Goal: Information Seeking & Learning: Learn about a topic

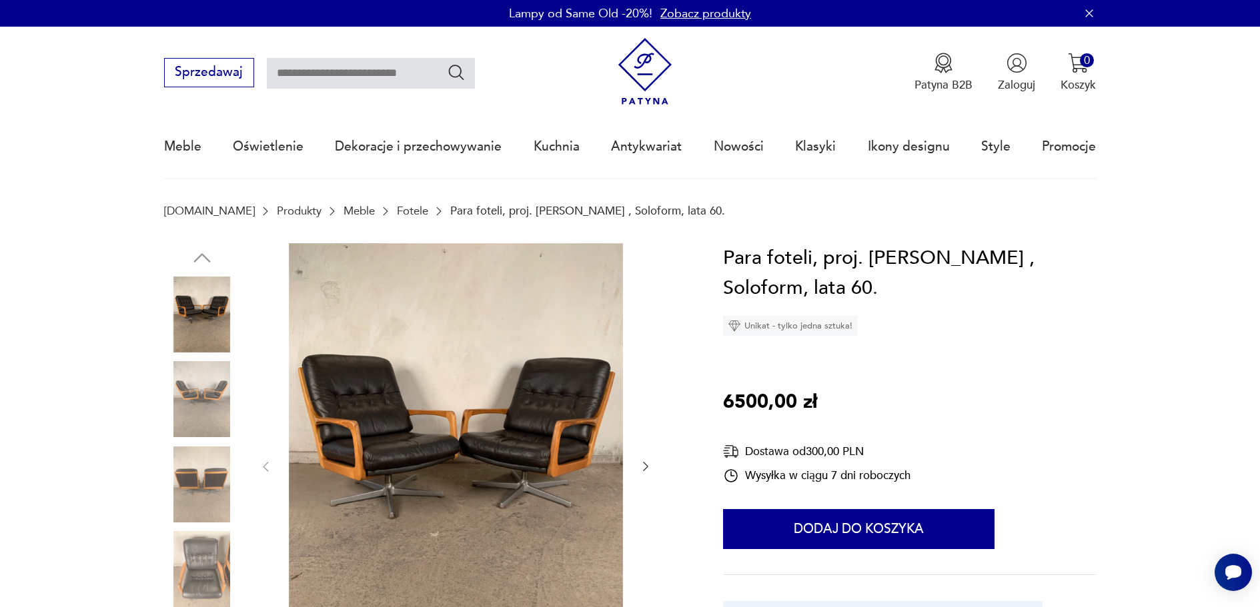
click at [397, 209] on link "Fotele" at bounding box center [412, 211] width 31 height 13
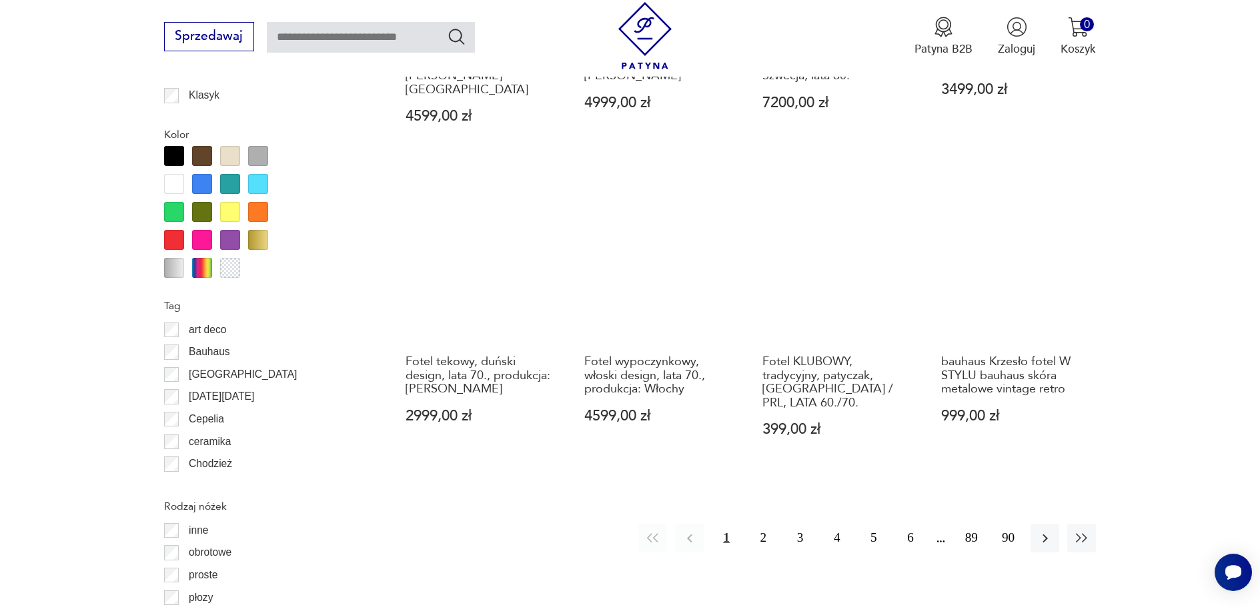
scroll to position [1644, 0]
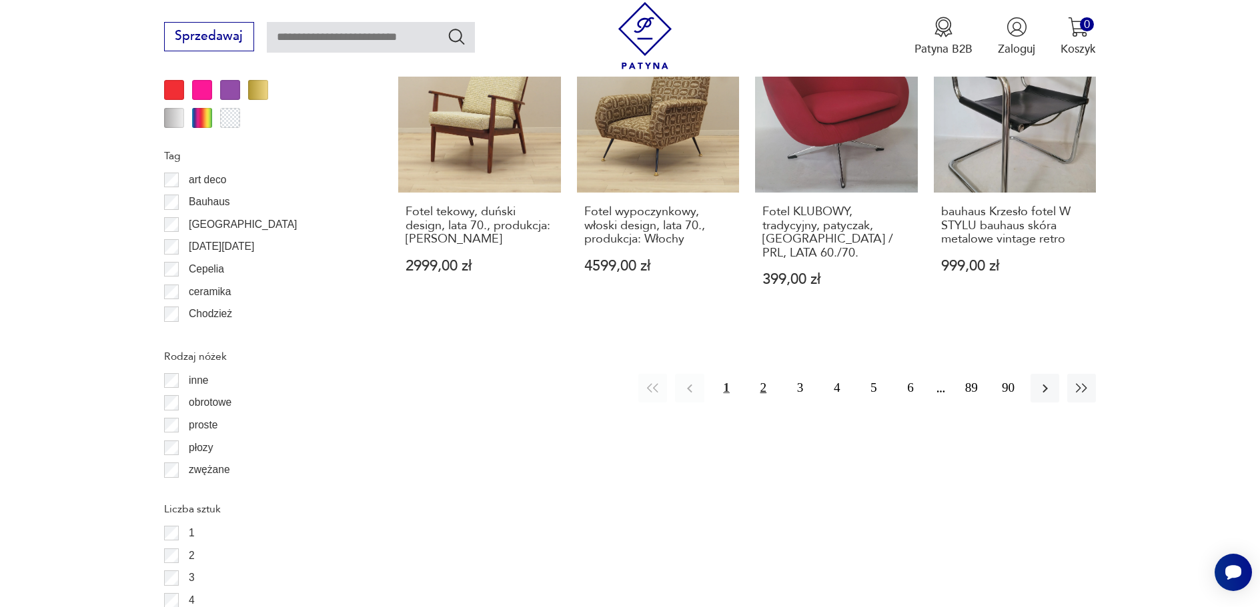
click at [761, 374] on button "2" at bounding box center [763, 388] width 29 height 29
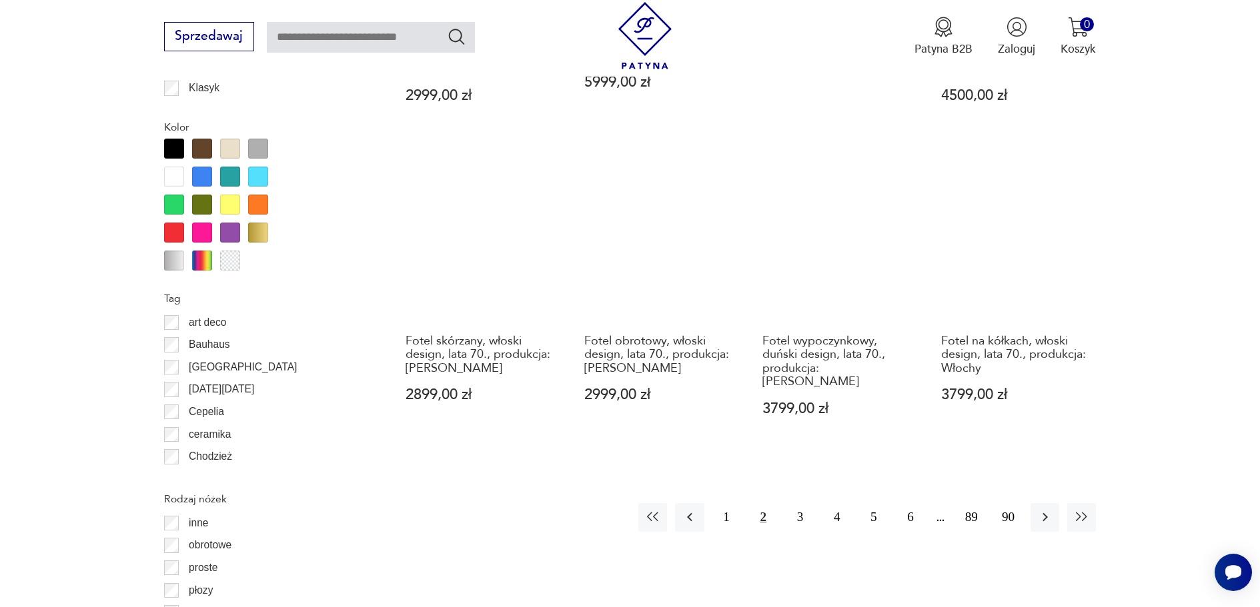
scroll to position [1511, 0]
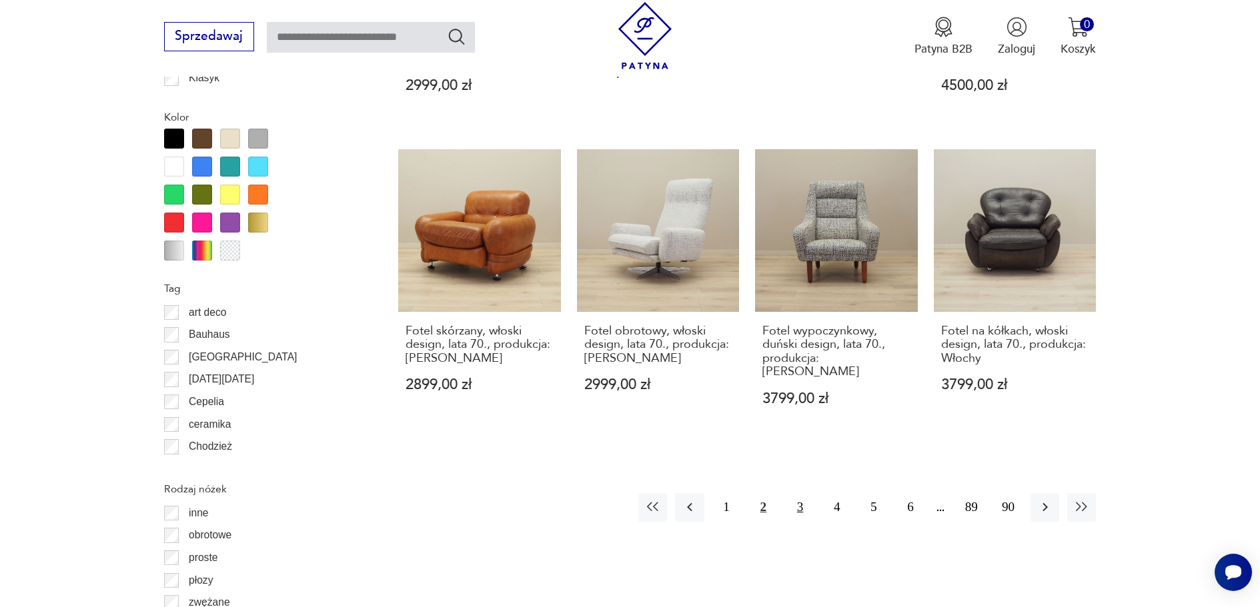
click at [799, 493] on button "3" at bounding box center [800, 507] width 29 height 29
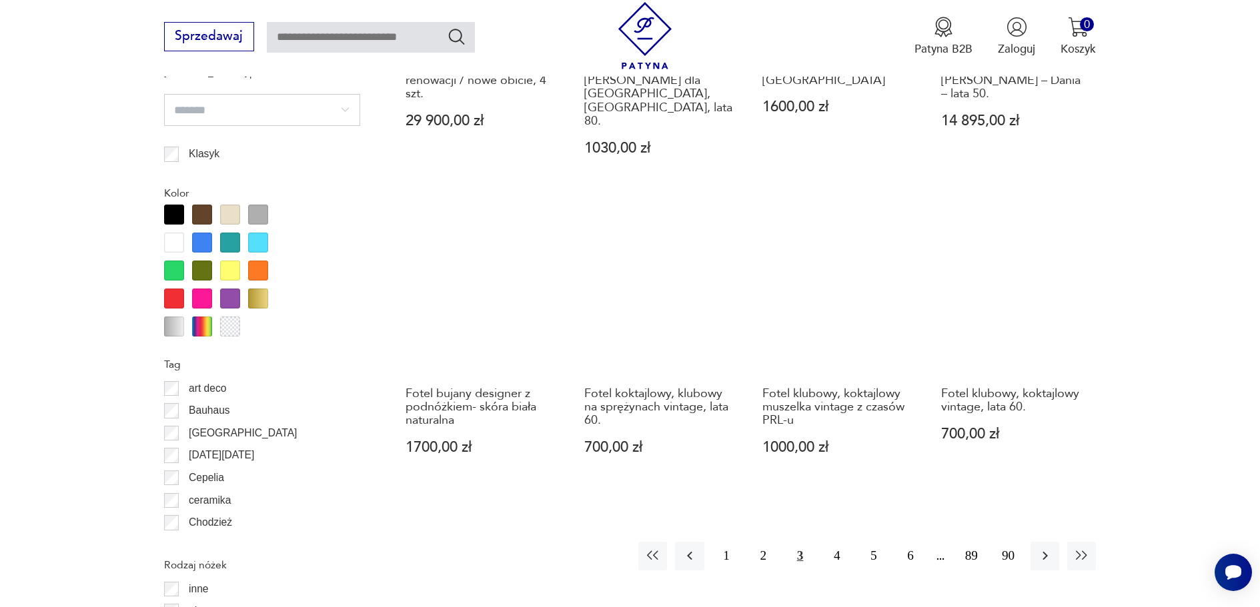
scroll to position [1578, 0]
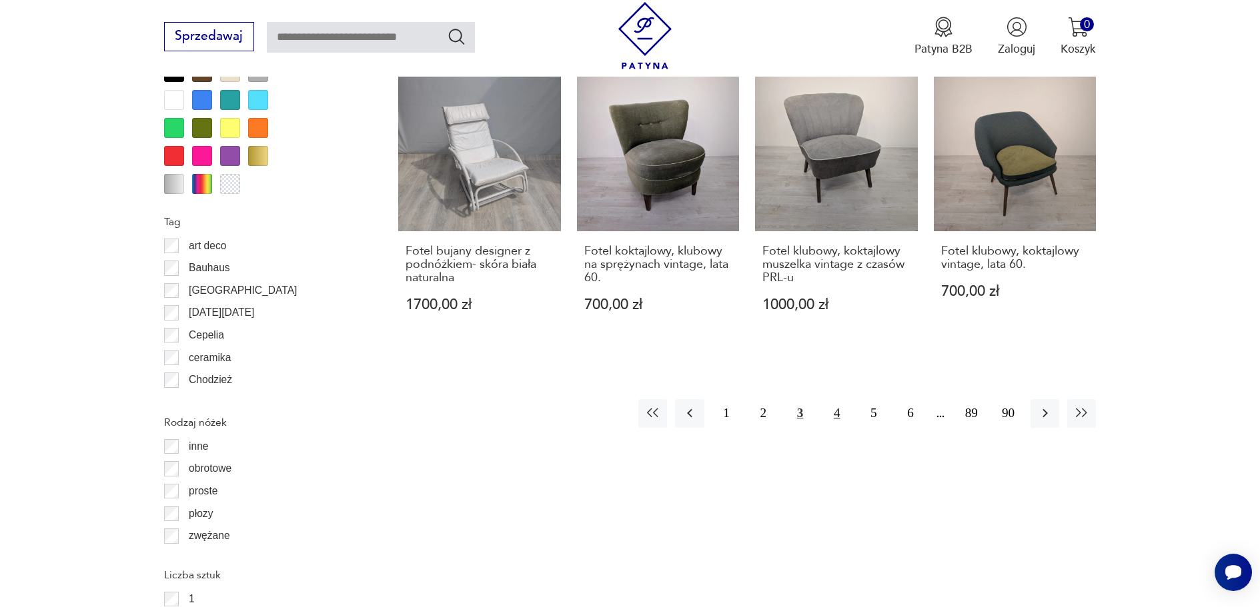
click at [837, 399] on button "4" at bounding box center [836, 413] width 29 height 29
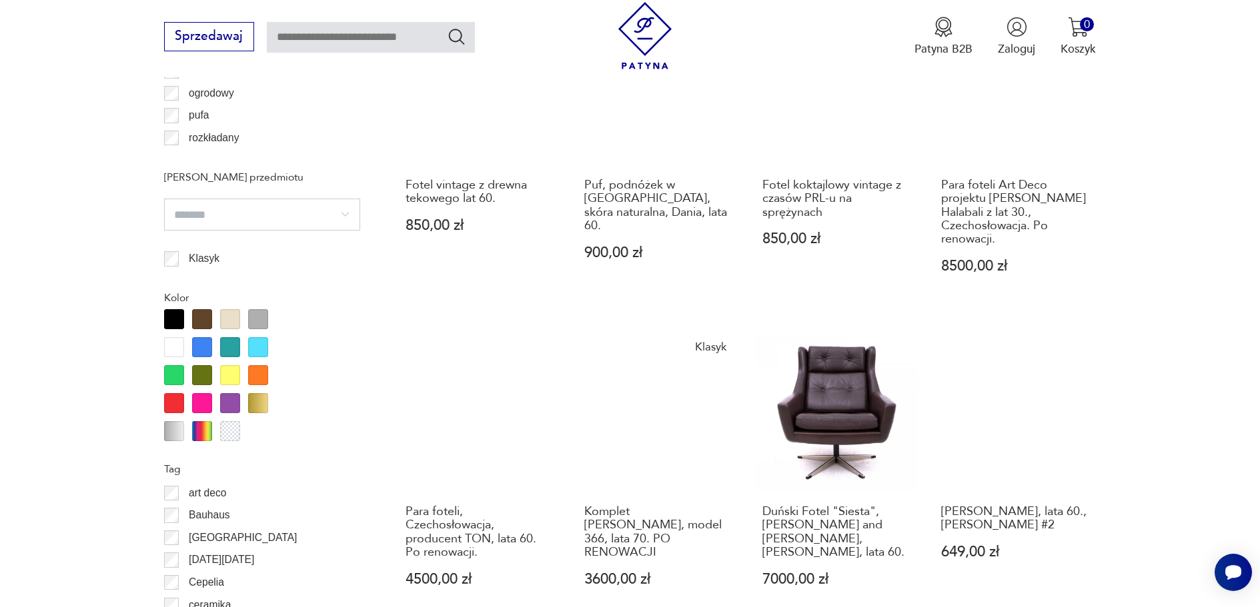
scroll to position [1444, 0]
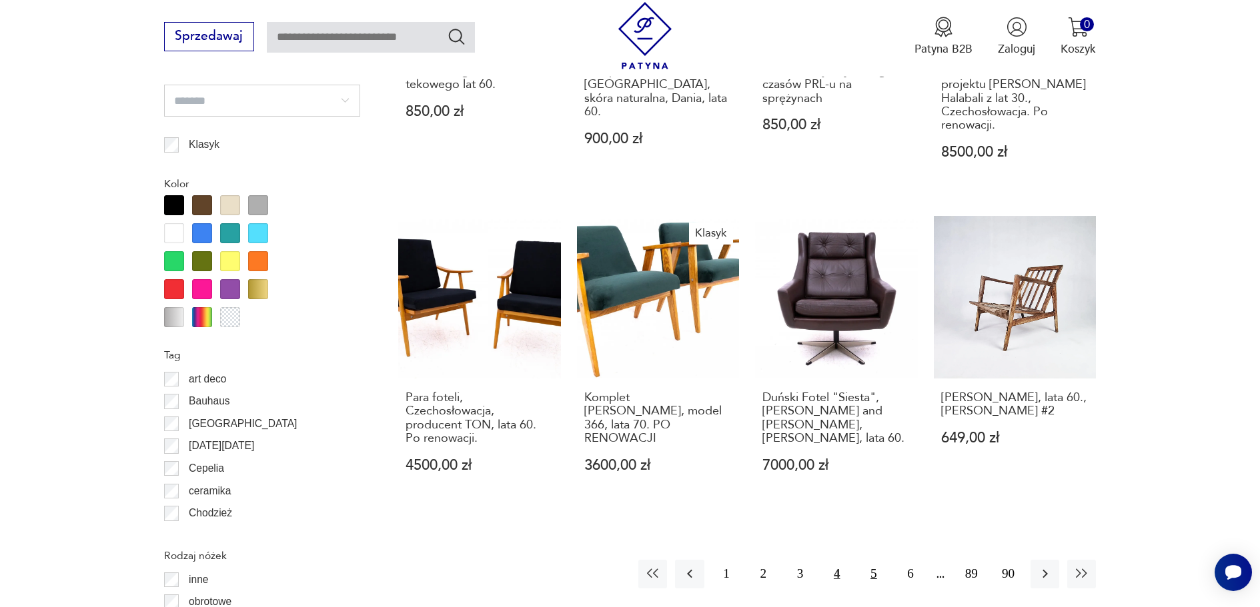
click at [878, 560] on button "5" at bounding box center [873, 574] width 29 height 29
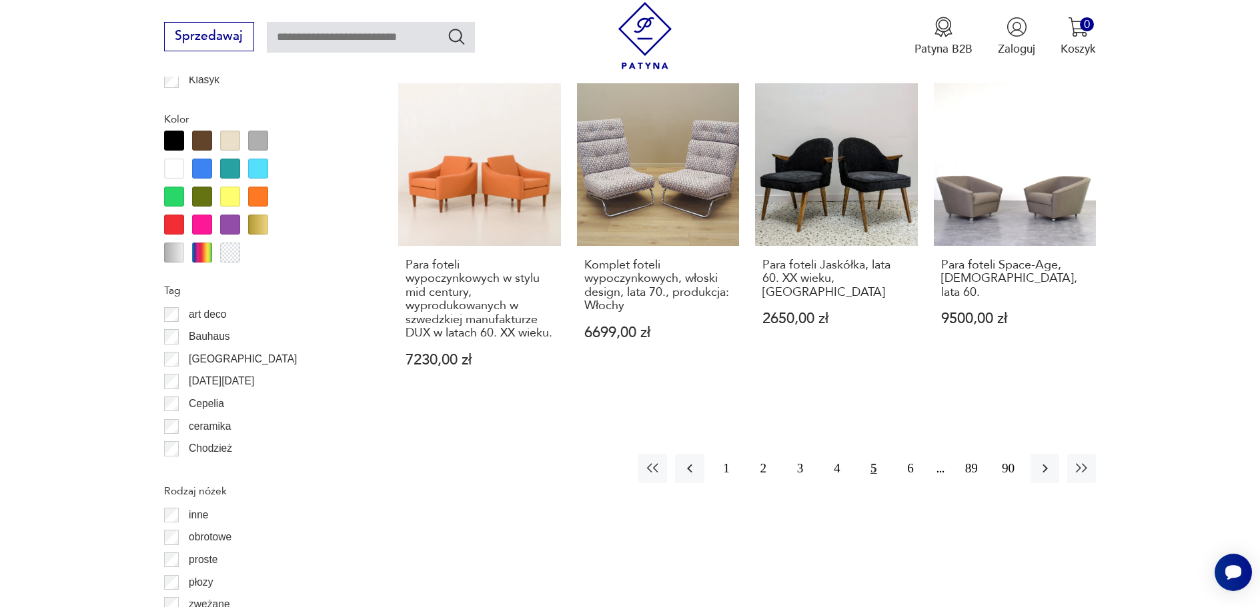
scroll to position [1511, 0]
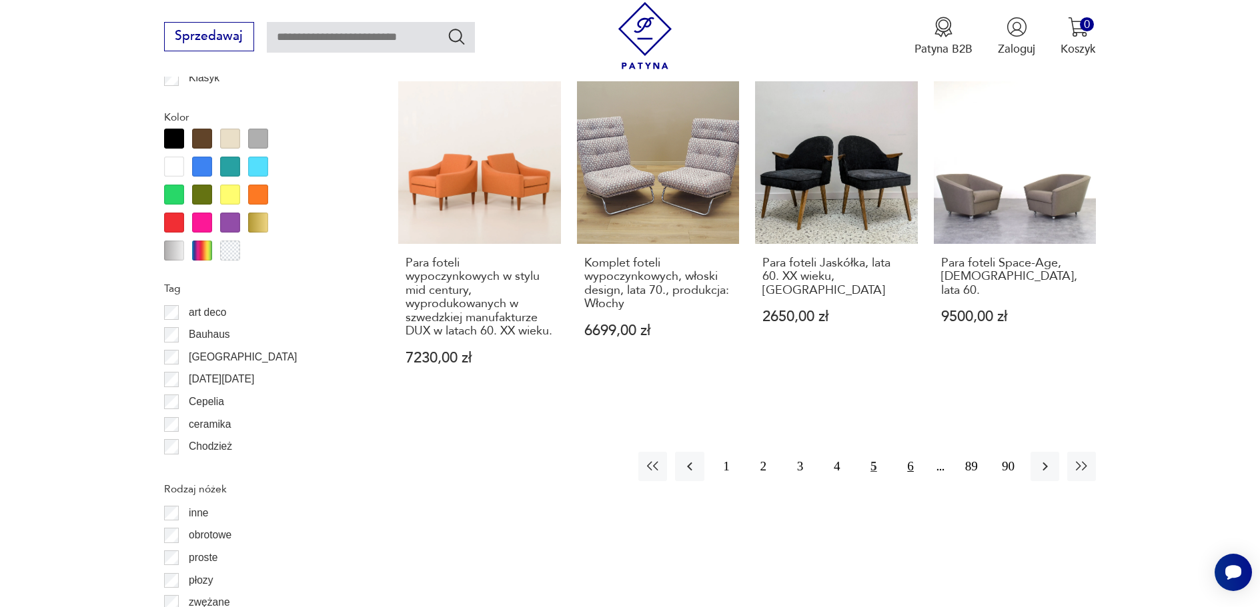
click at [903, 467] on button "6" at bounding box center [910, 466] width 29 height 29
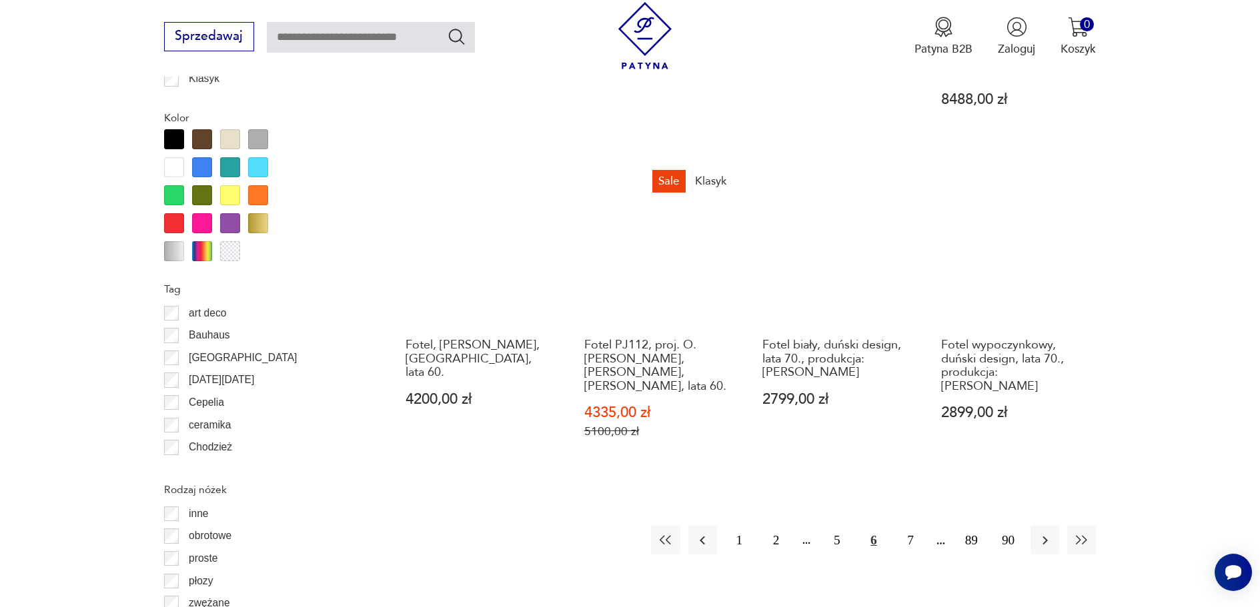
scroll to position [1511, 0]
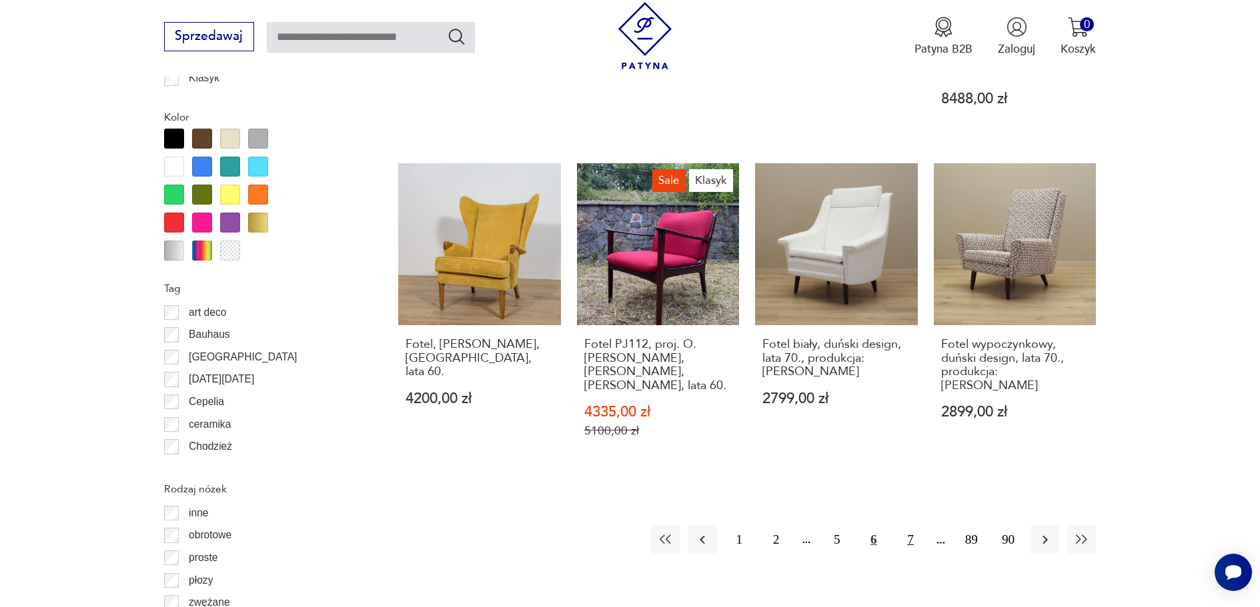
click at [910, 525] on button "7" at bounding box center [910, 539] width 29 height 29
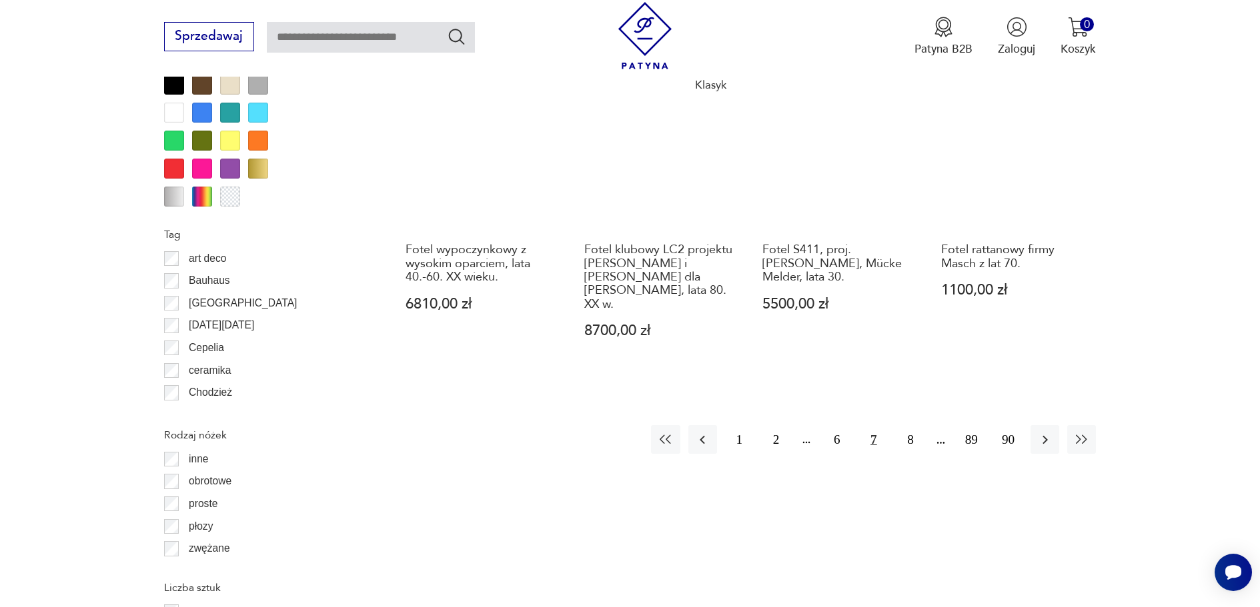
scroll to position [1578, 0]
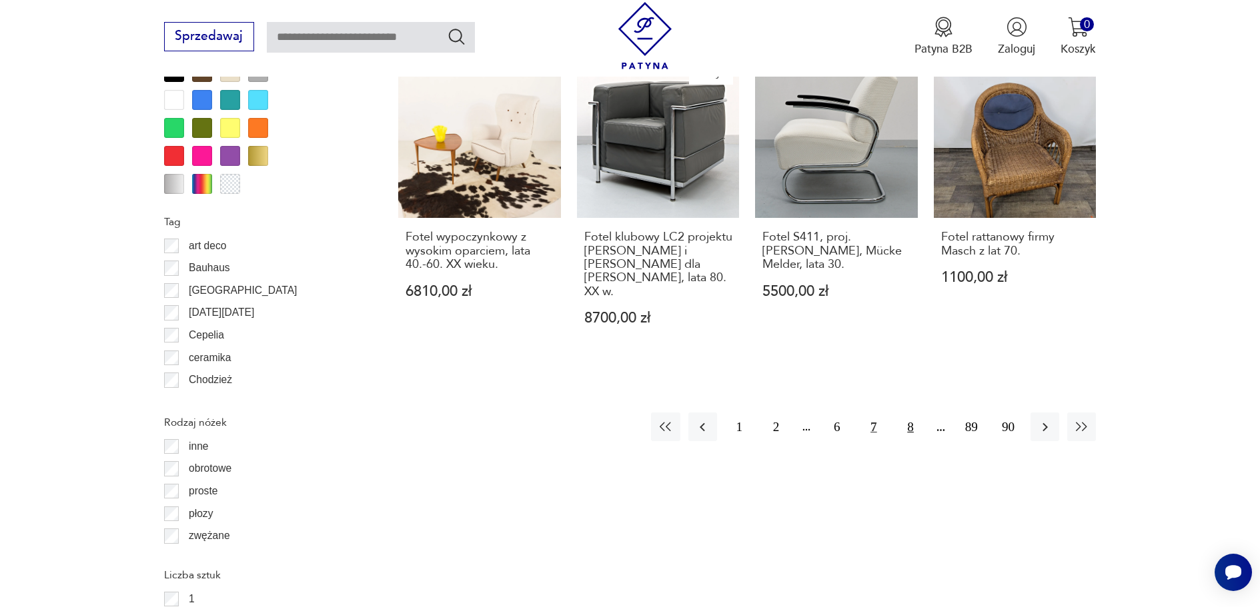
click at [905, 413] on button "8" at bounding box center [910, 427] width 29 height 29
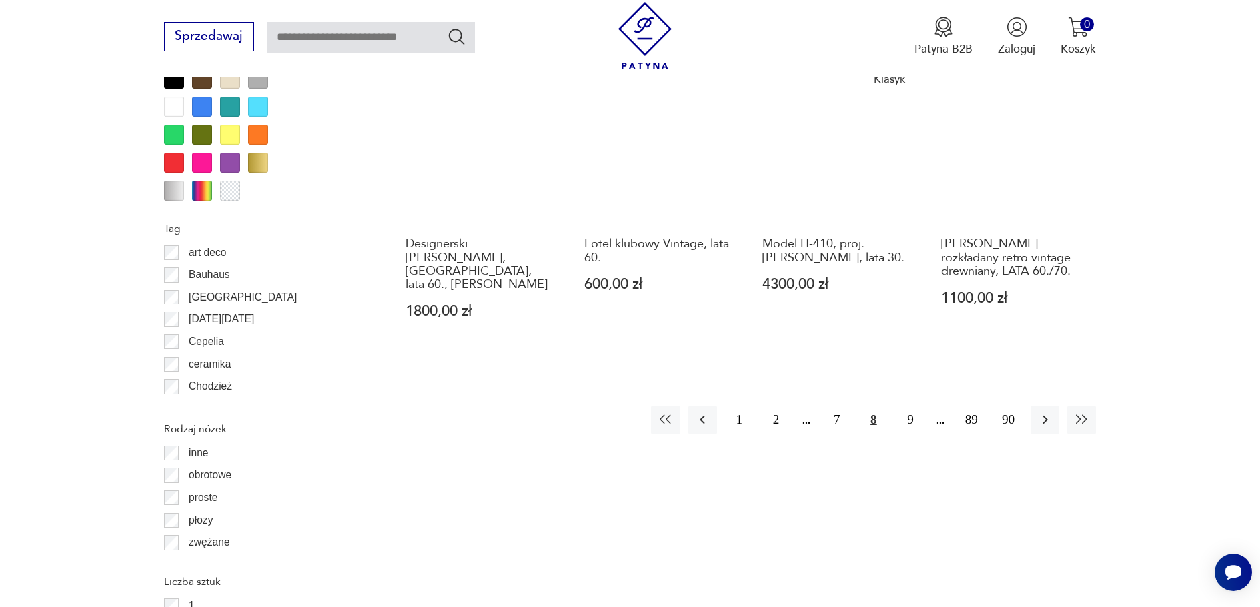
scroll to position [1578, 0]
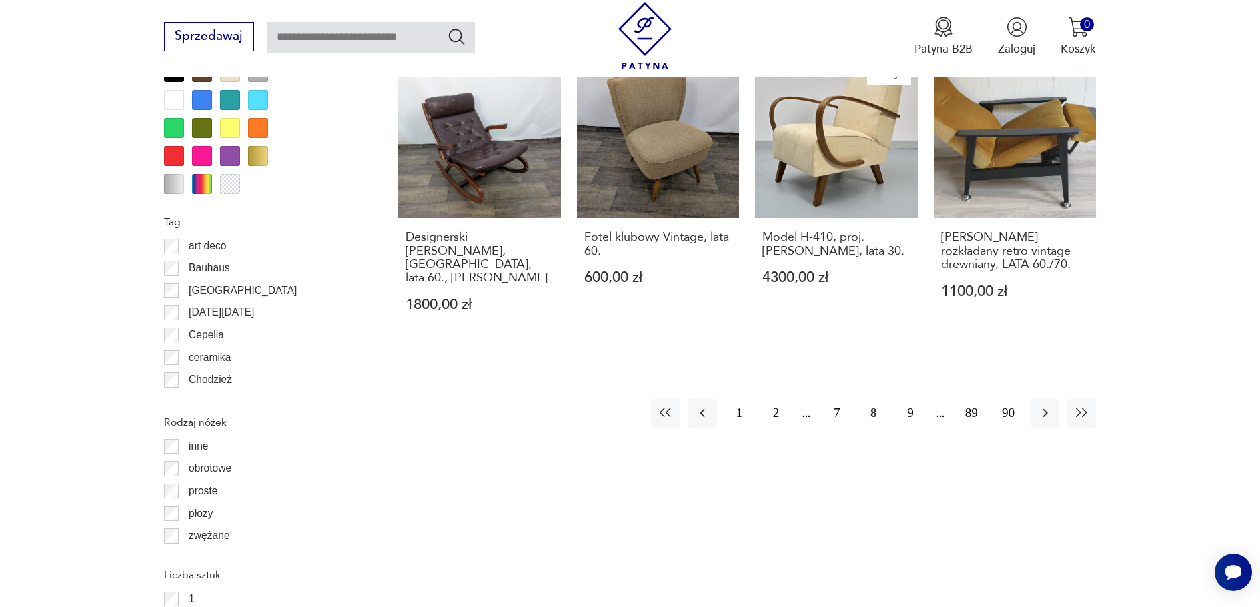
click at [913, 399] on button "9" at bounding box center [910, 413] width 29 height 29
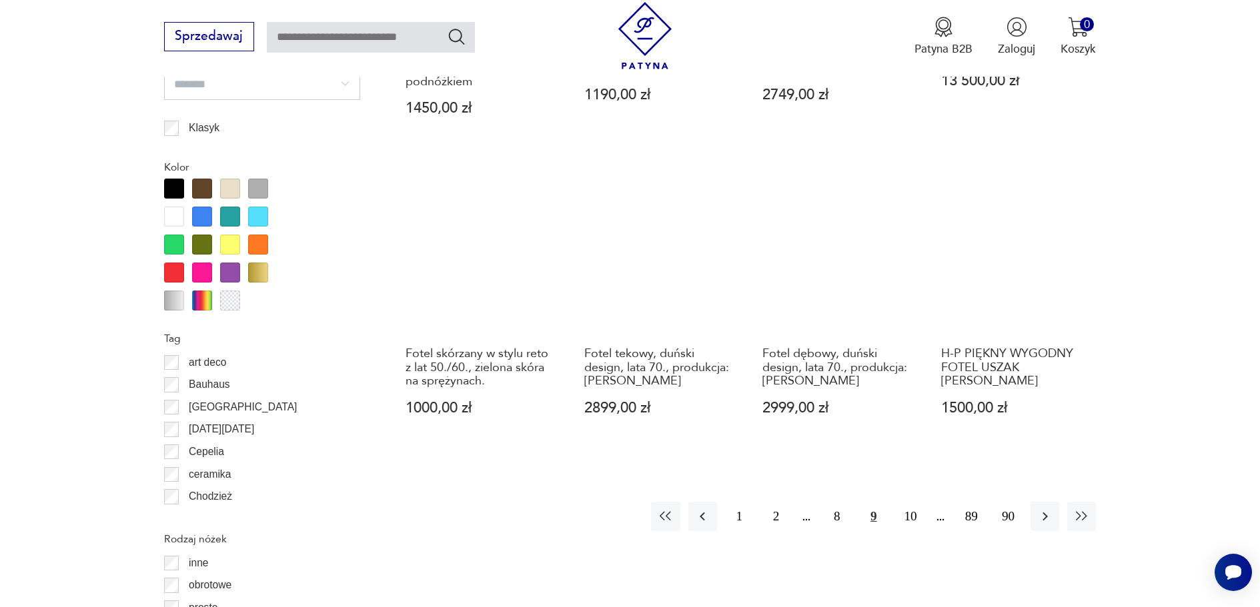
scroll to position [1578, 0]
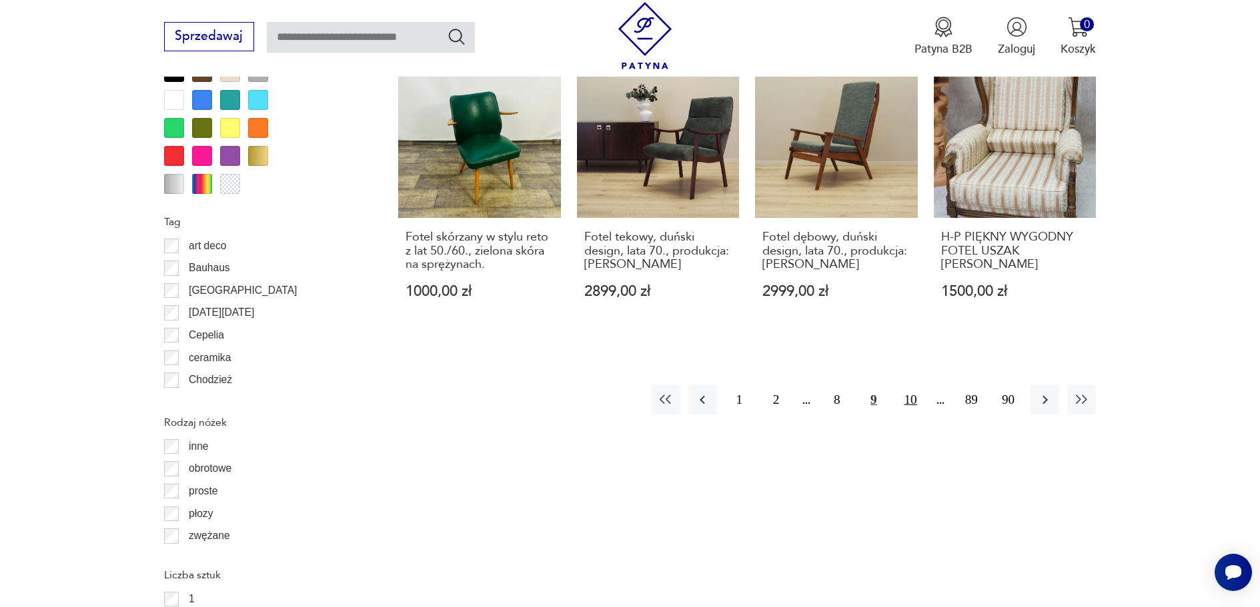
click at [906, 387] on button "10" at bounding box center [910, 399] width 29 height 29
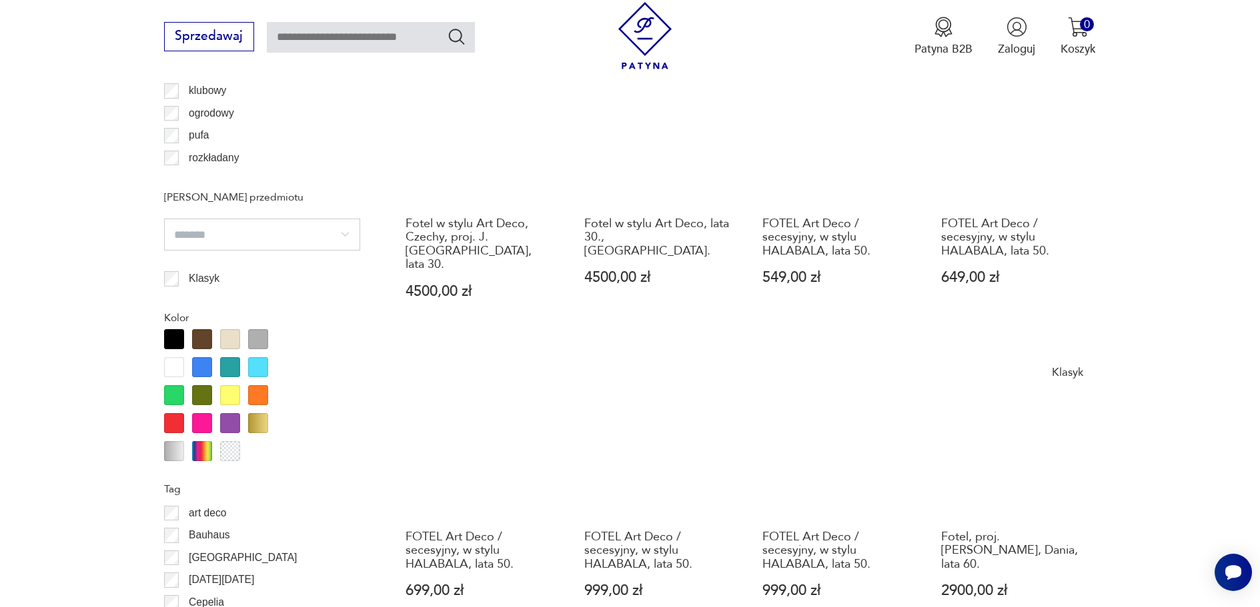
scroll to position [1578, 0]
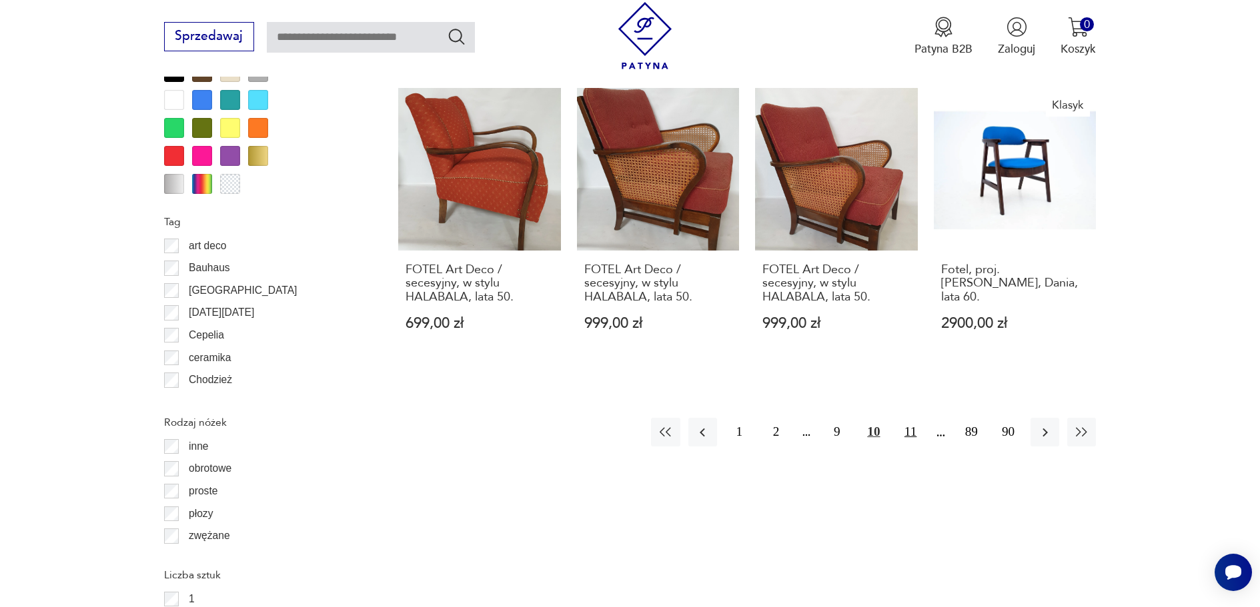
click at [904, 418] on button "11" at bounding box center [910, 432] width 29 height 29
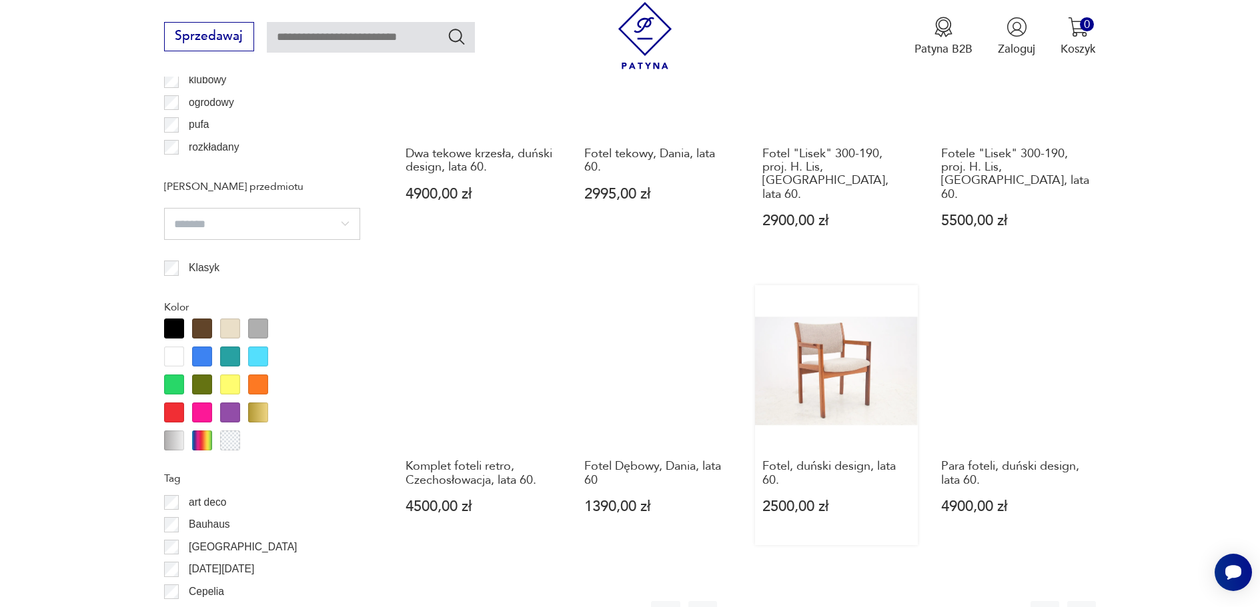
scroll to position [1444, 0]
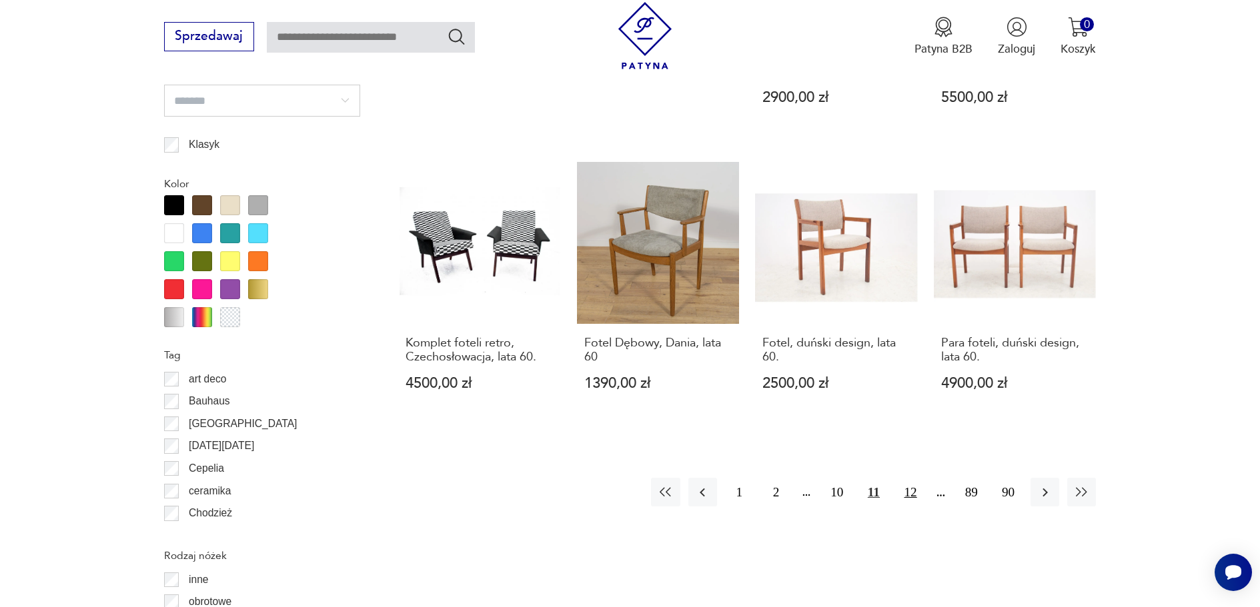
click at [923, 478] on button "12" at bounding box center [910, 492] width 29 height 29
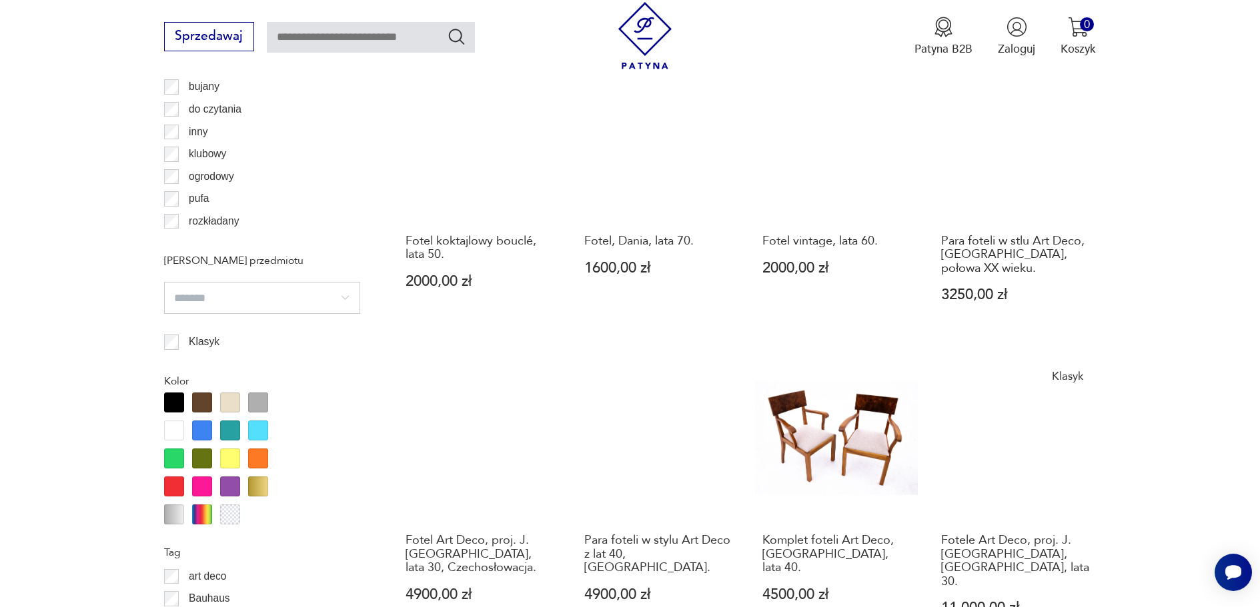
scroll to position [1378, 0]
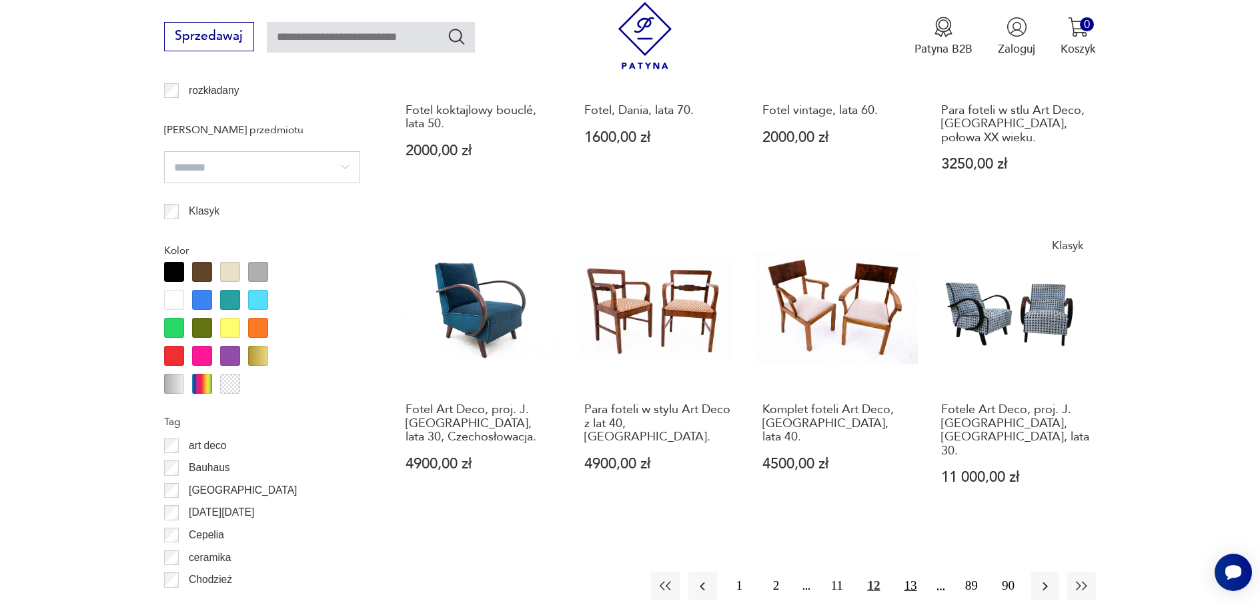
click at [913, 572] on button "13" at bounding box center [910, 586] width 29 height 29
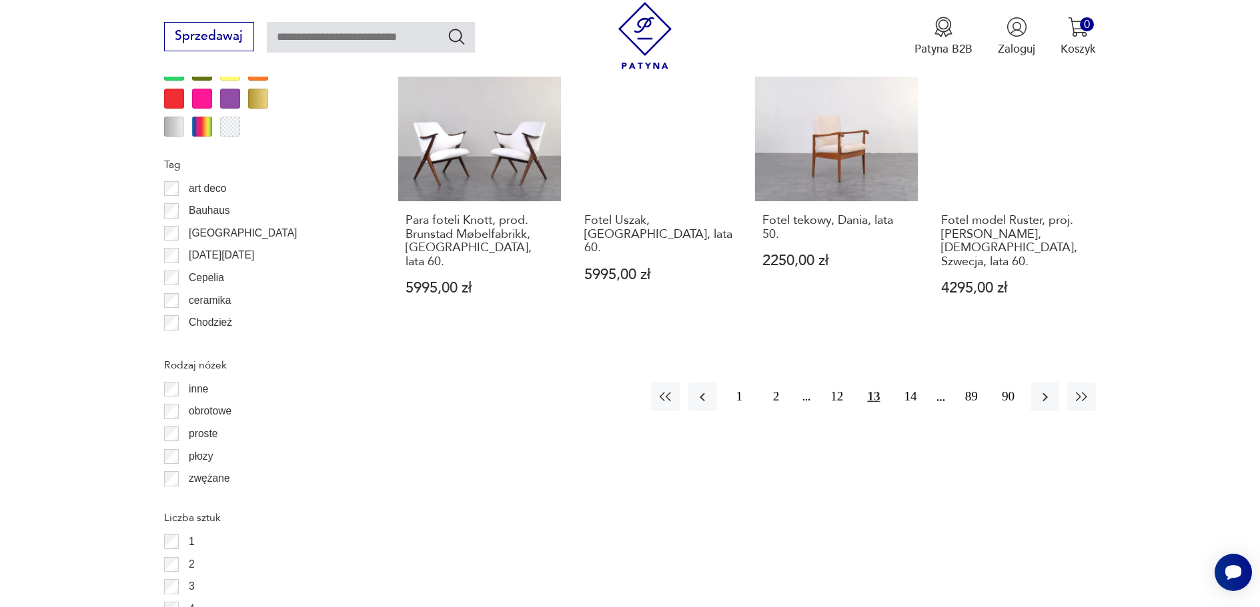
scroll to position [1644, 0]
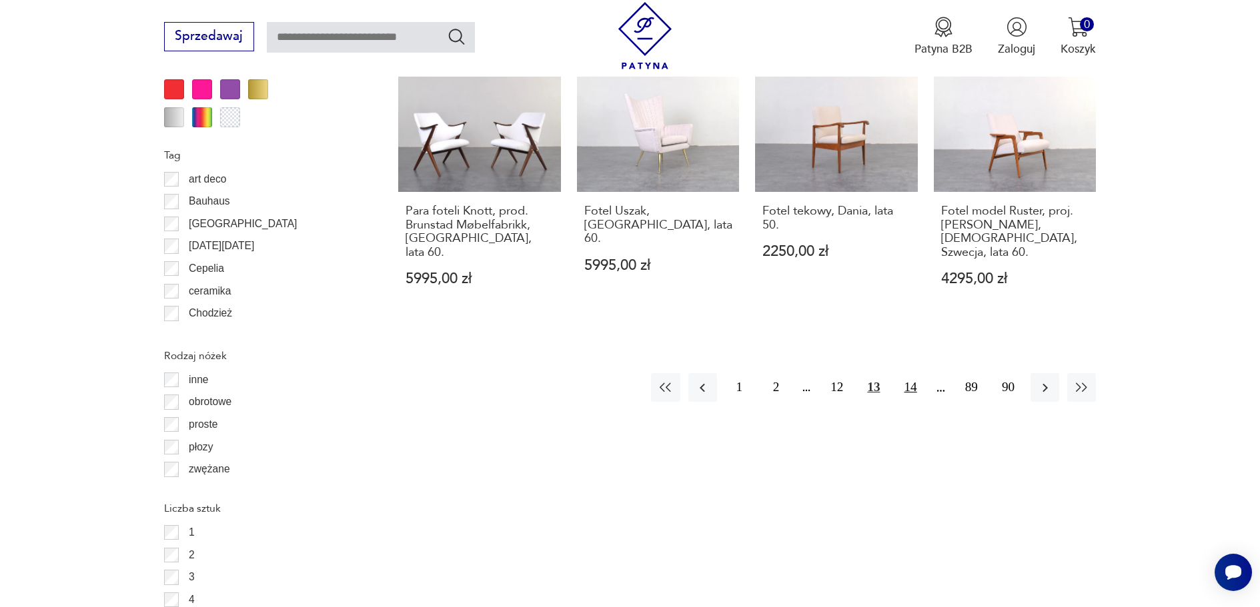
click at [908, 373] on button "14" at bounding box center [910, 387] width 29 height 29
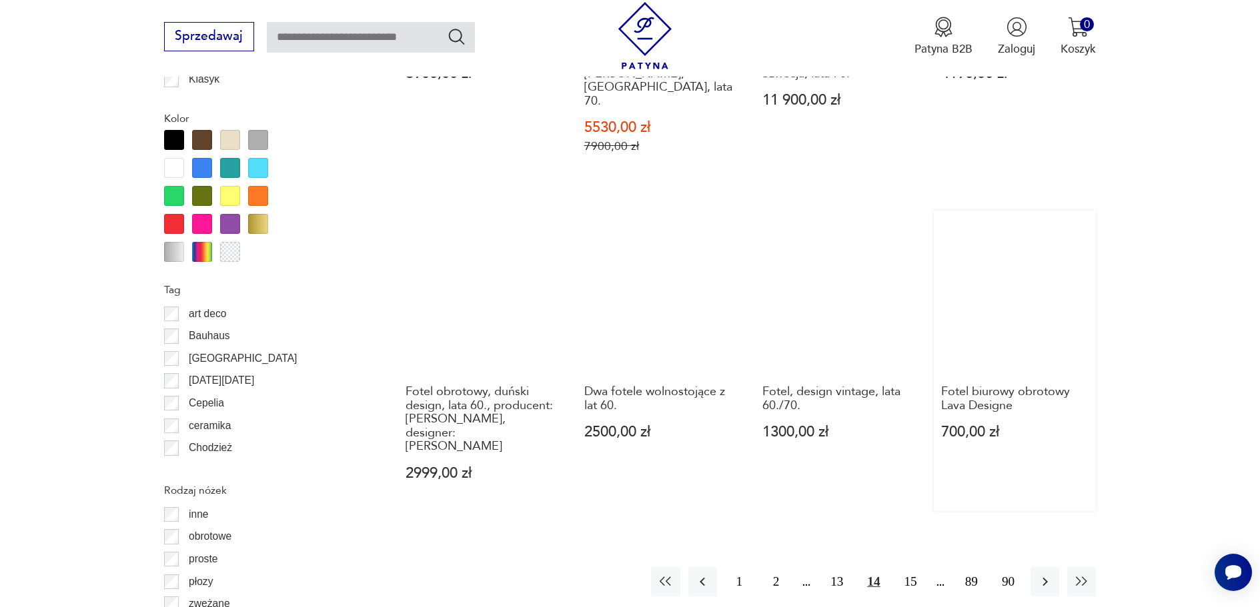
scroll to position [1511, 0]
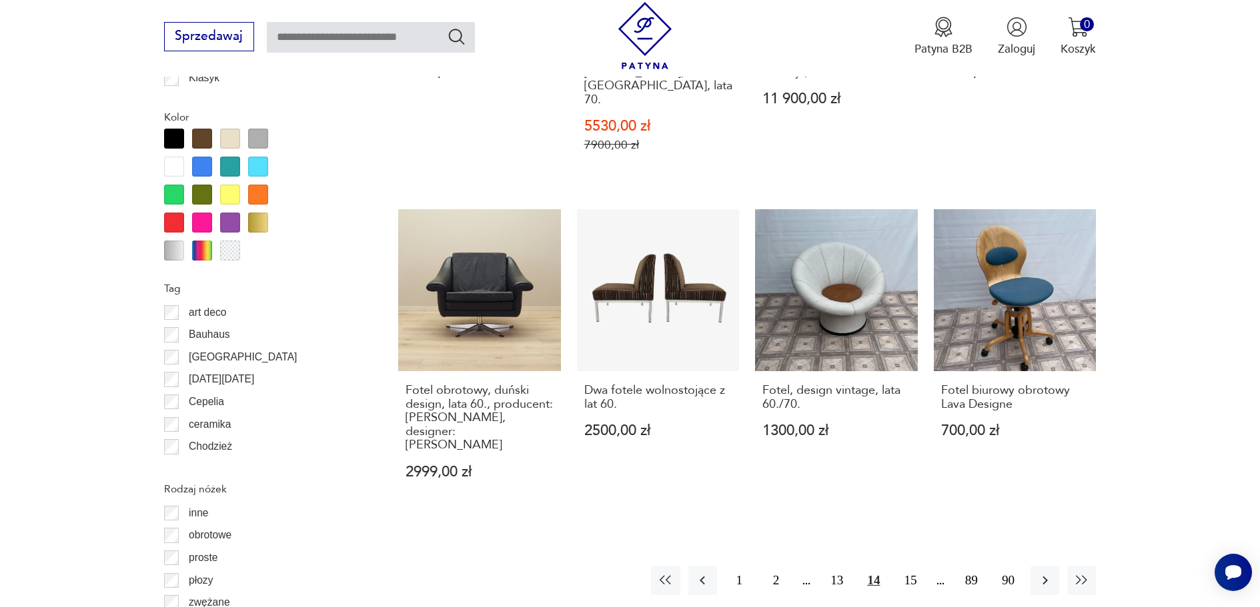
click at [399, 51] on input "text" at bounding box center [371, 37] width 208 height 31
type input "**********"
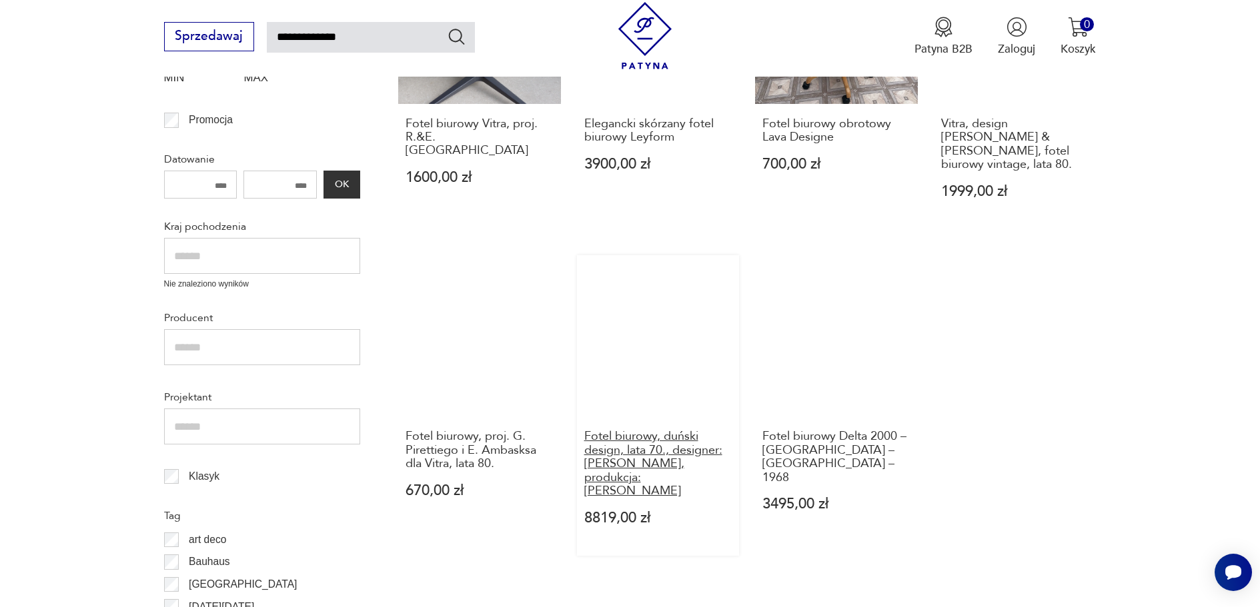
scroll to position [410, 0]
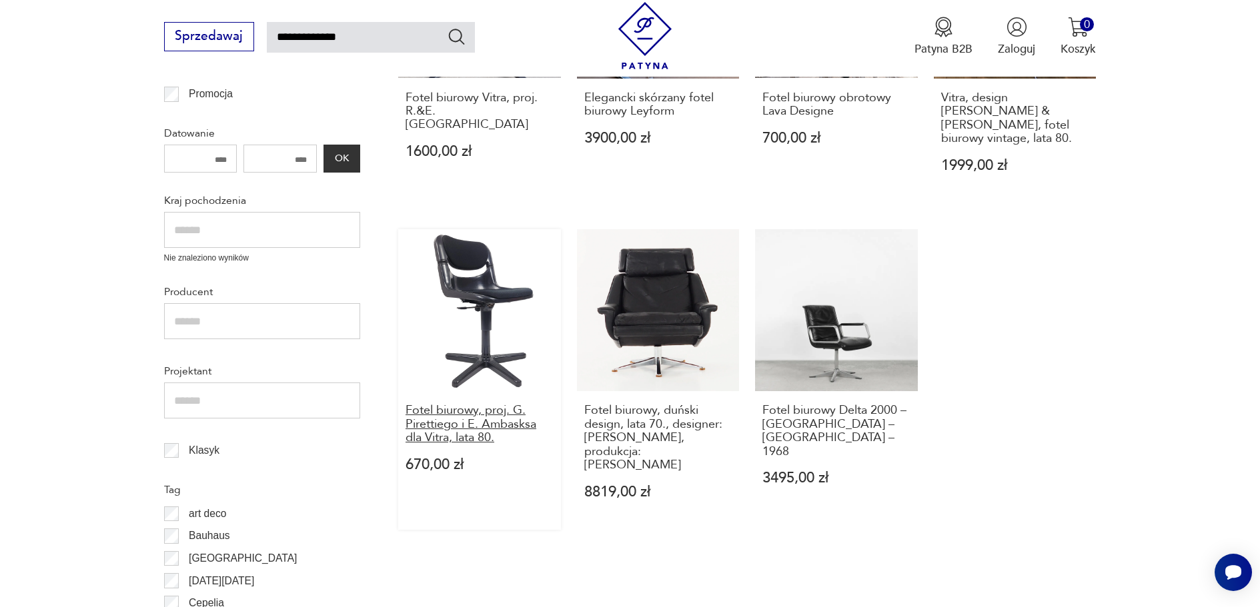
click at [450, 405] on h3 "Fotel biurowy, proj. G. Pirettiego i E. Ambasksa dla Vitra, lata 80." at bounding box center [479, 424] width 148 height 41
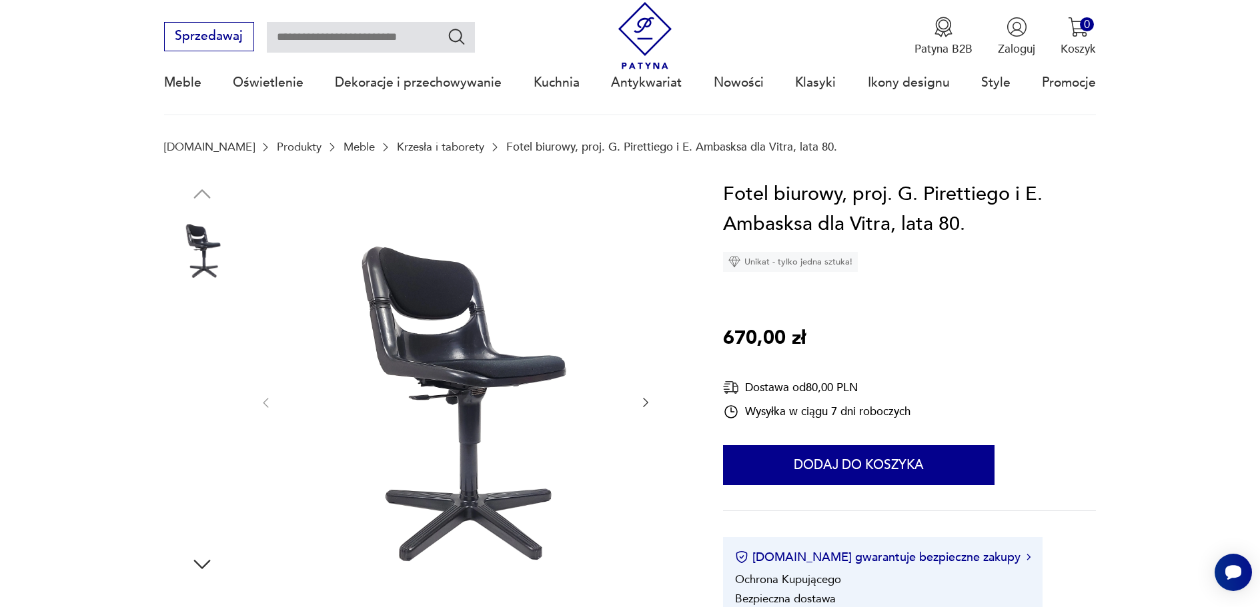
scroll to position [133, 0]
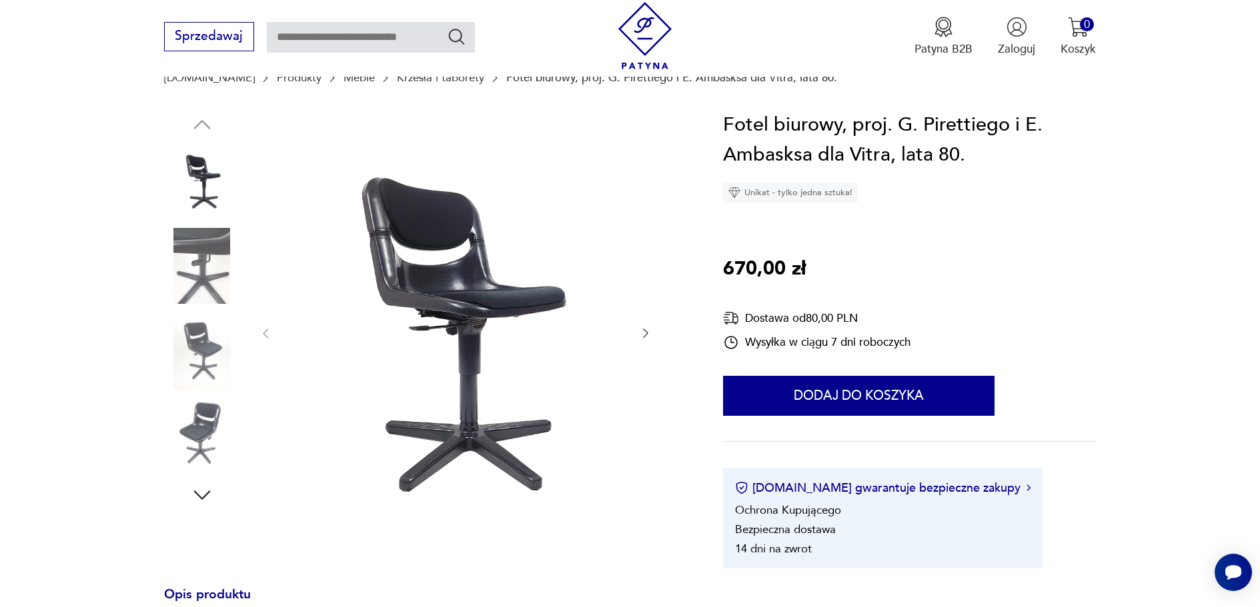
click at [643, 333] on icon "button" at bounding box center [645, 333] width 13 height 13
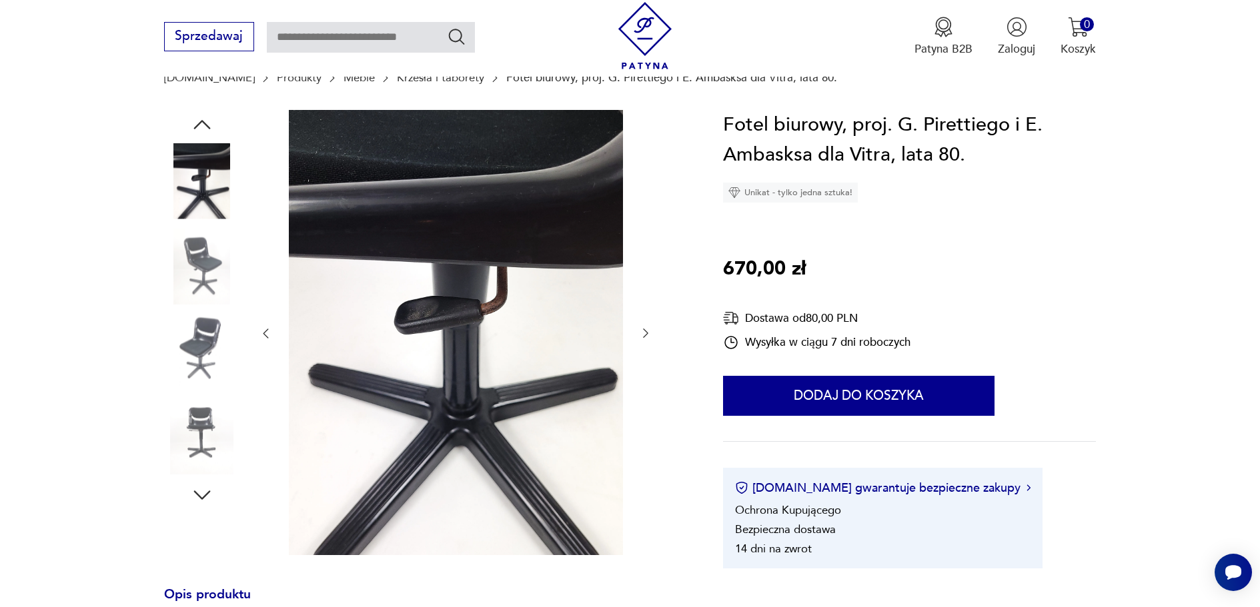
click at [647, 337] on icon "button" at bounding box center [645, 333] width 13 height 13
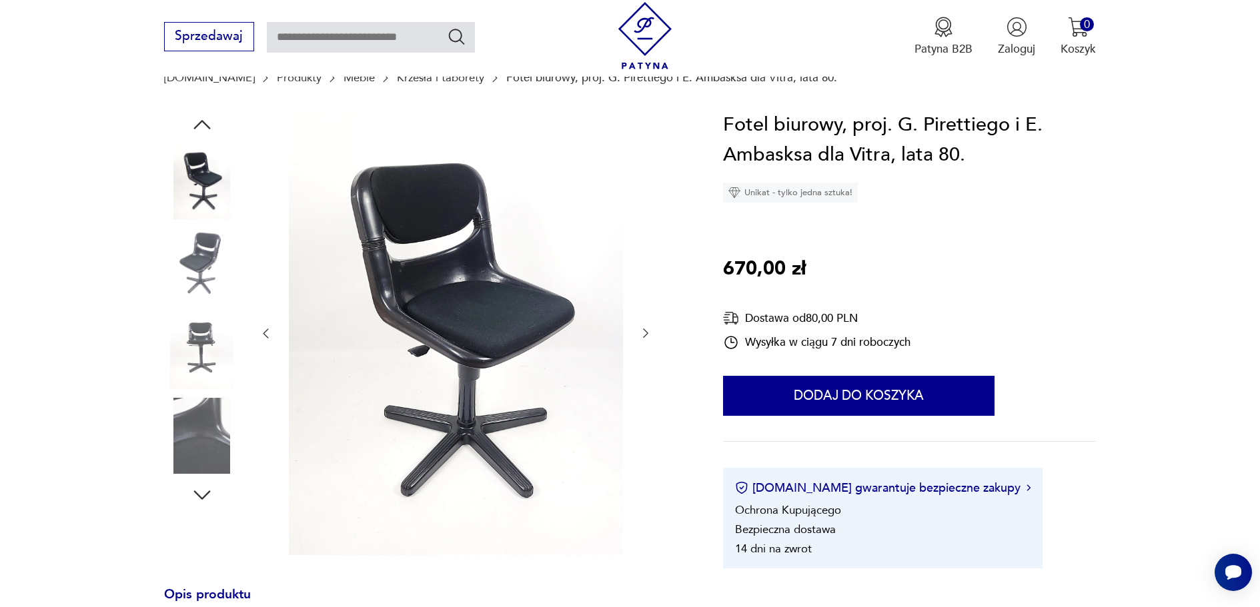
click at [647, 337] on icon "button" at bounding box center [645, 333] width 13 height 13
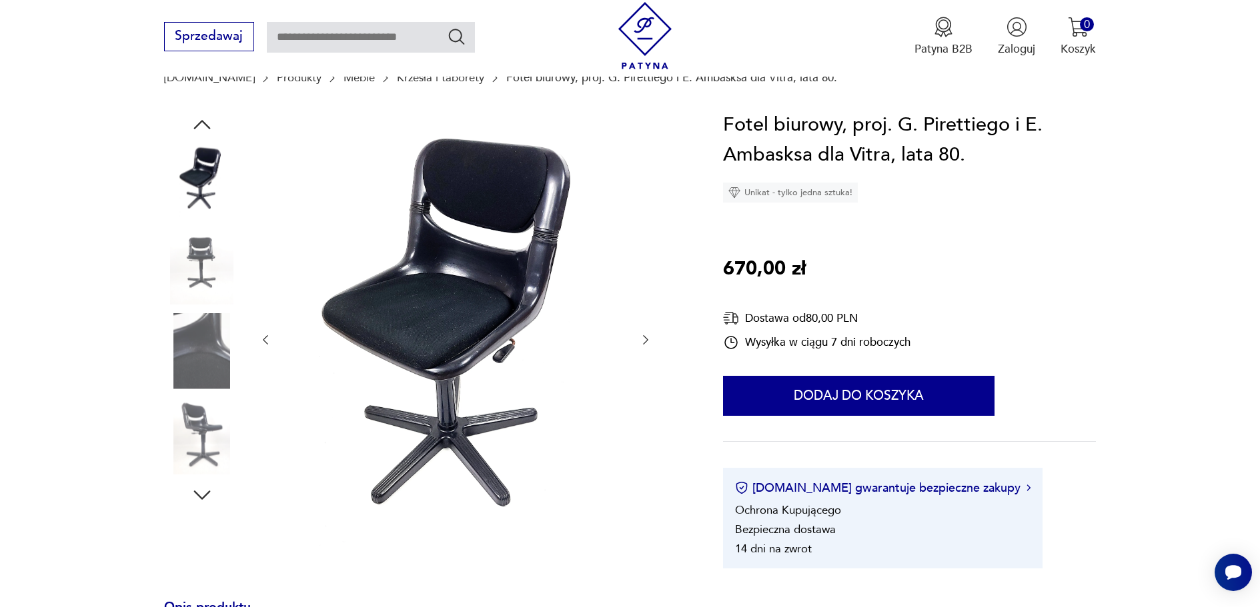
click at [647, 337] on icon "button" at bounding box center [645, 339] width 13 height 13
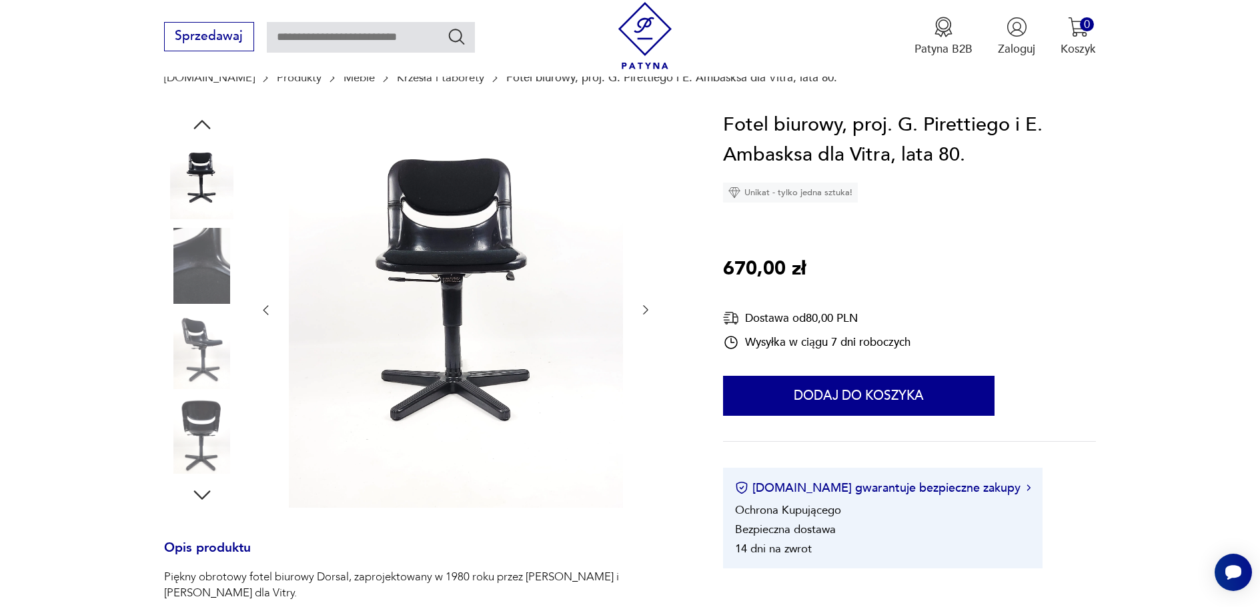
click at [647, 337] on div at bounding box center [455, 310] width 393 height 401
click at [648, 317] on button "button" at bounding box center [645, 311] width 13 height 16
